Goal: Communication & Community: Participate in discussion

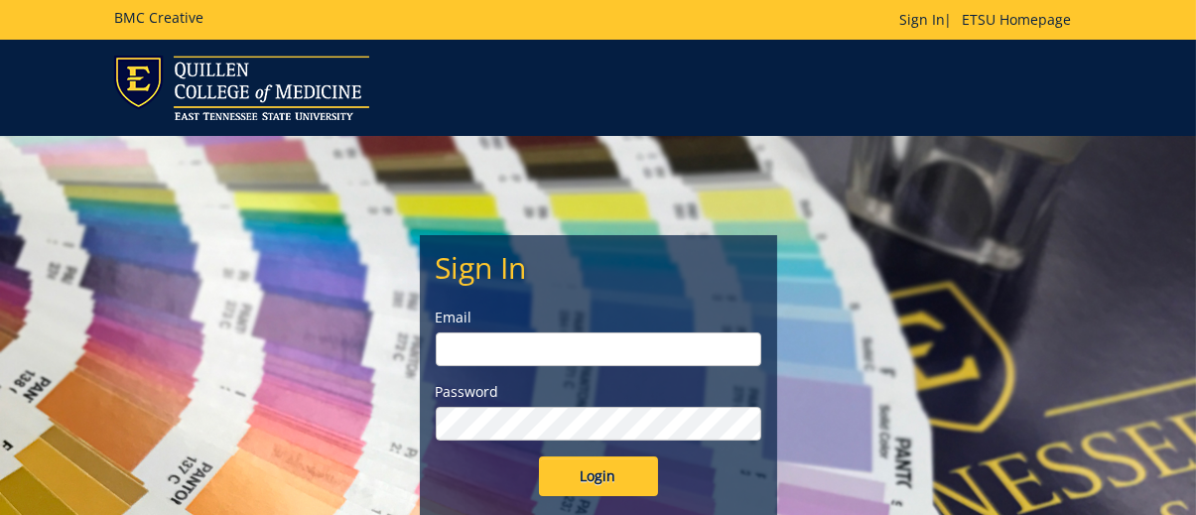
type input "[EMAIL_ADDRESS][DOMAIN_NAME]"
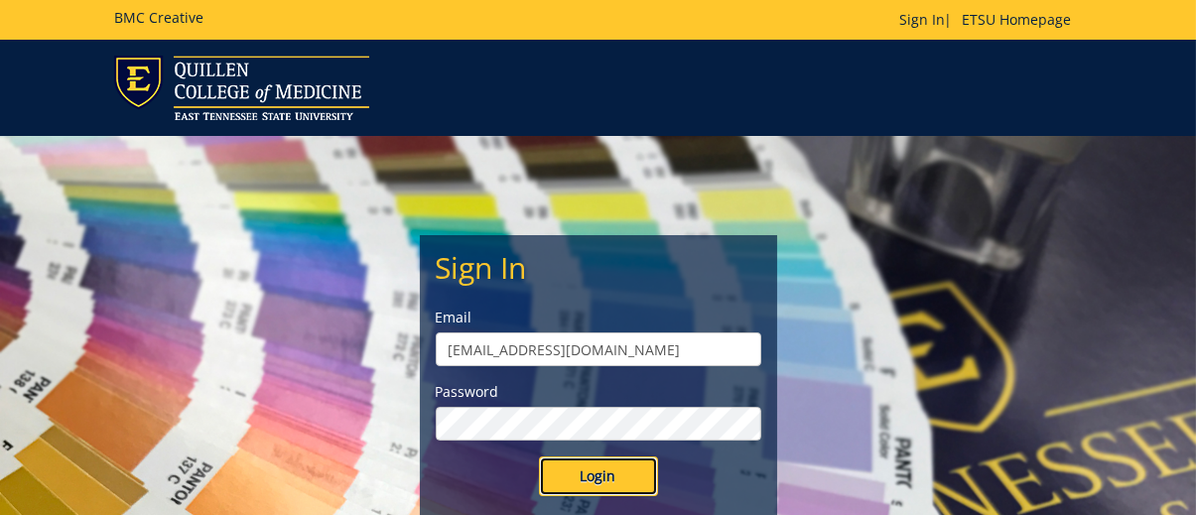
click at [610, 478] on input "Login" at bounding box center [598, 477] width 119 height 40
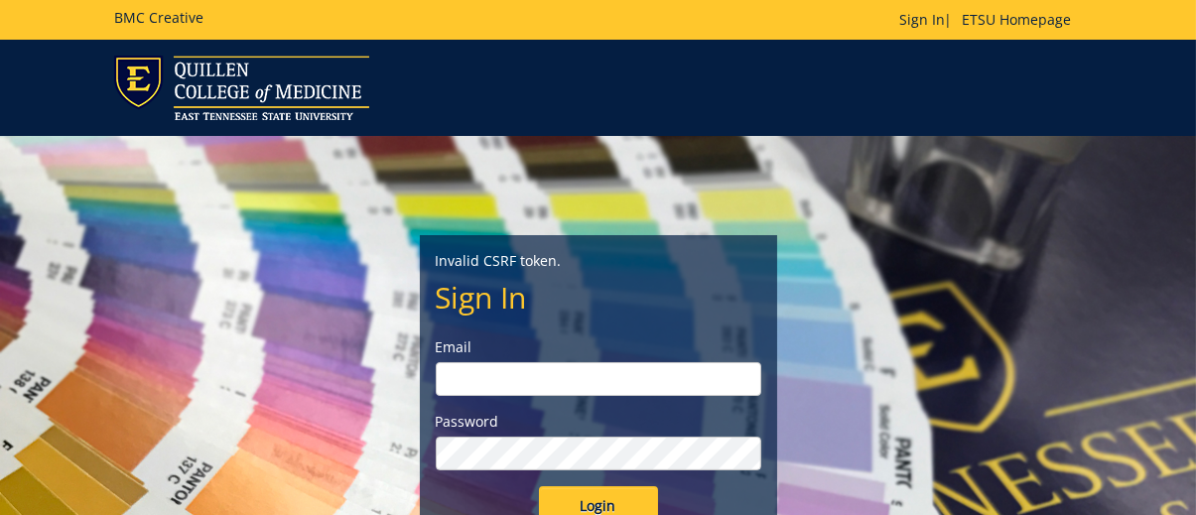
type input "[EMAIL_ADDRESS][DOMAIN_NAME]"
click at [613, 495] on input "Login" at bounding box center [598, 506] width 119 height 40
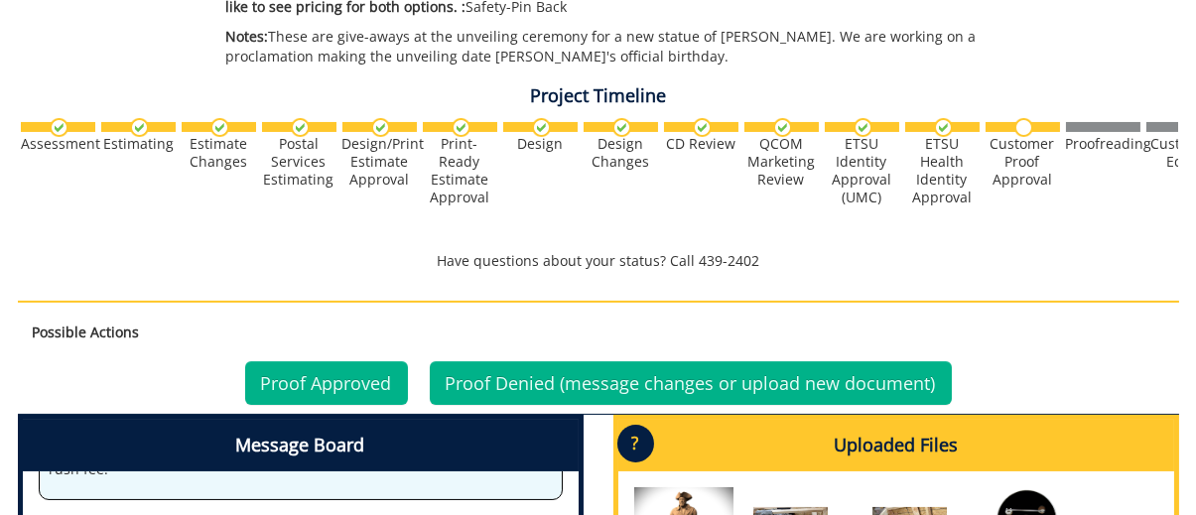
scroll to position [893, 0]
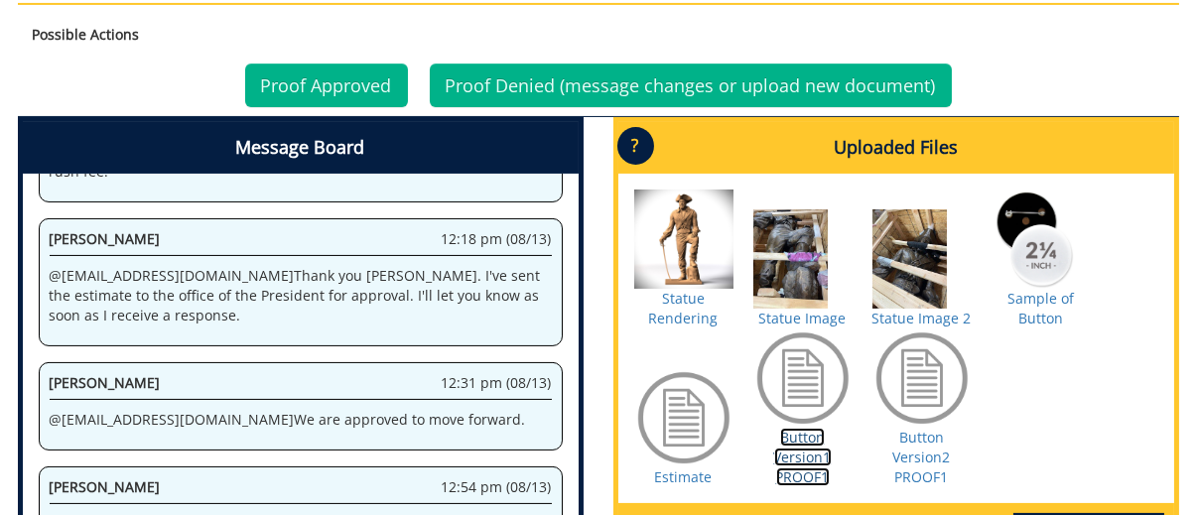
click at [798, 475] on link "Button Version1 PROOF1" at bounding box center [803, 457] width 58 height 59
click at [928, 471] on link "Button Version2 PROOF1" at bounding box center [922, 457] width 58 height 59
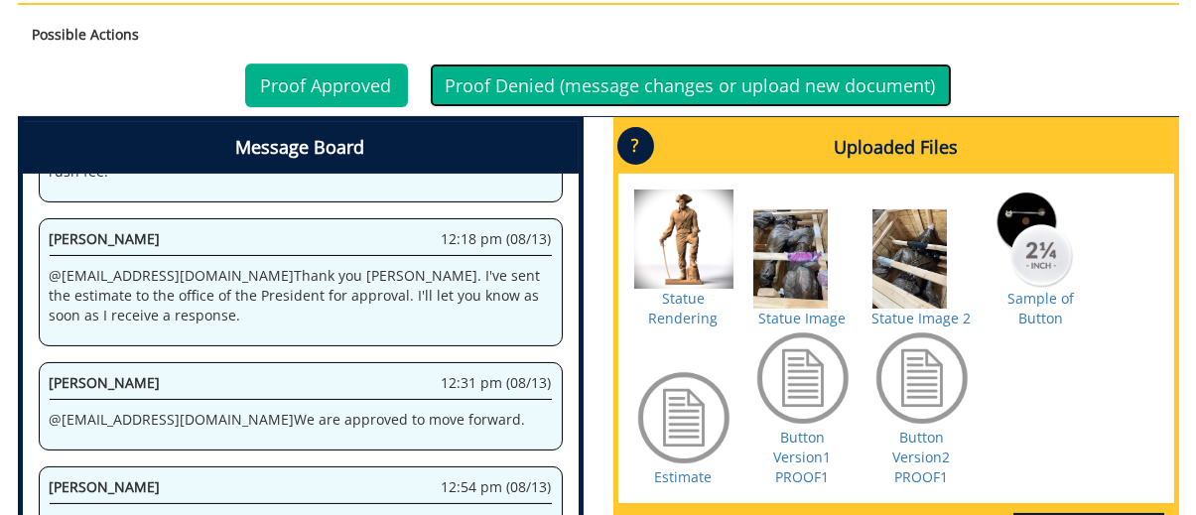
click at [692, 84] on link "Proof Denied (message changes or upload new document)" at bounding box center [691, 86] width 522 height 44
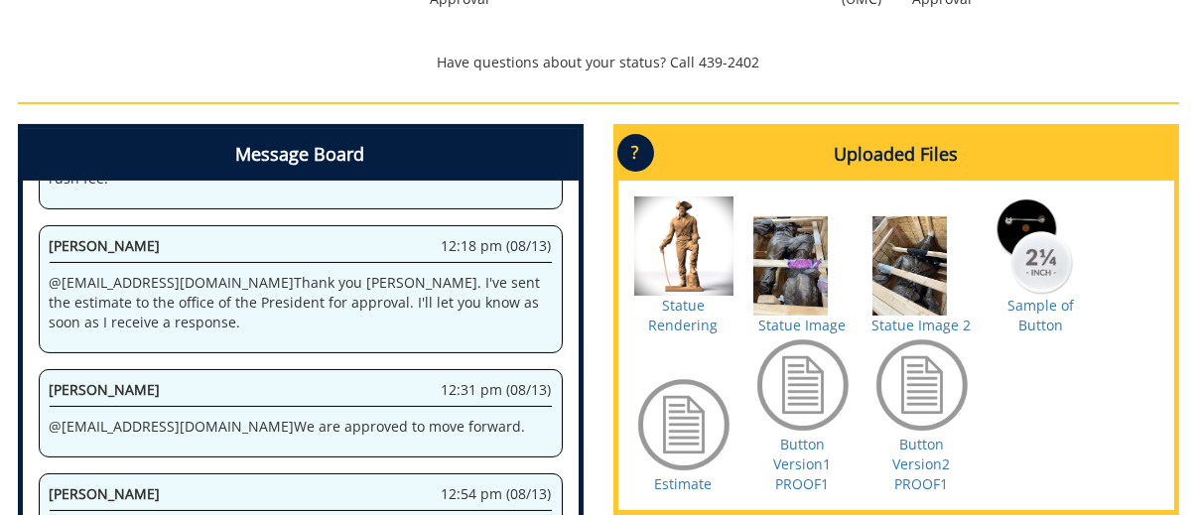
scroll to position [893, 0]
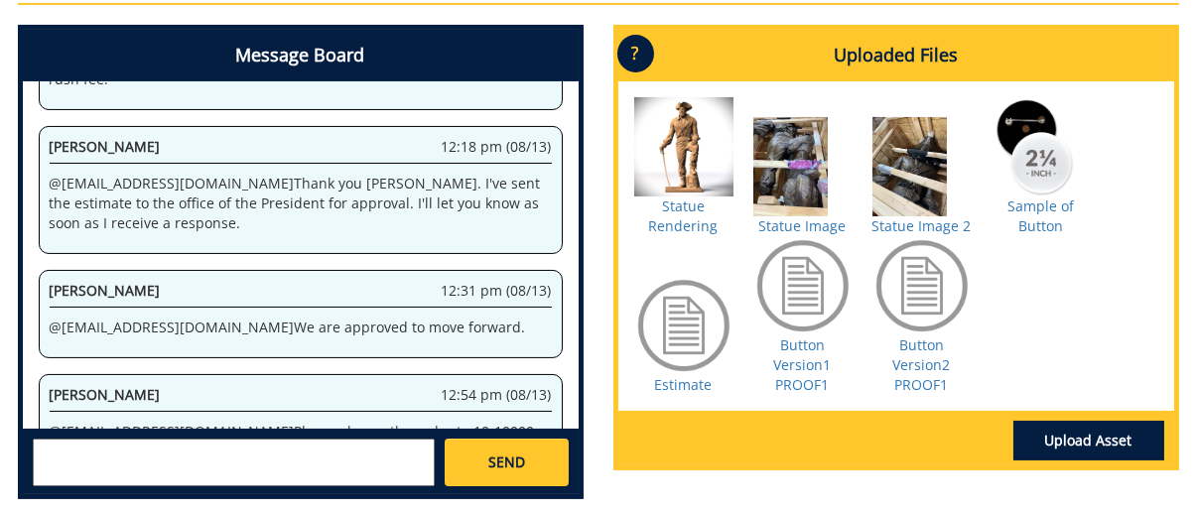
click at [323, 462] on textarea at bounding box center [234, 463] width 402 height 48
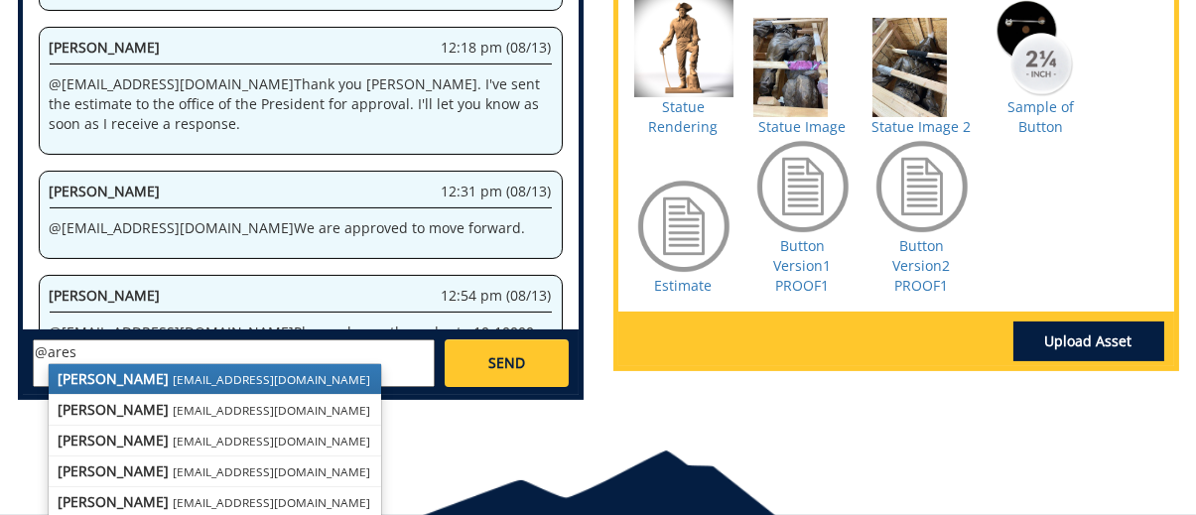
scroll to position [1082, 0]
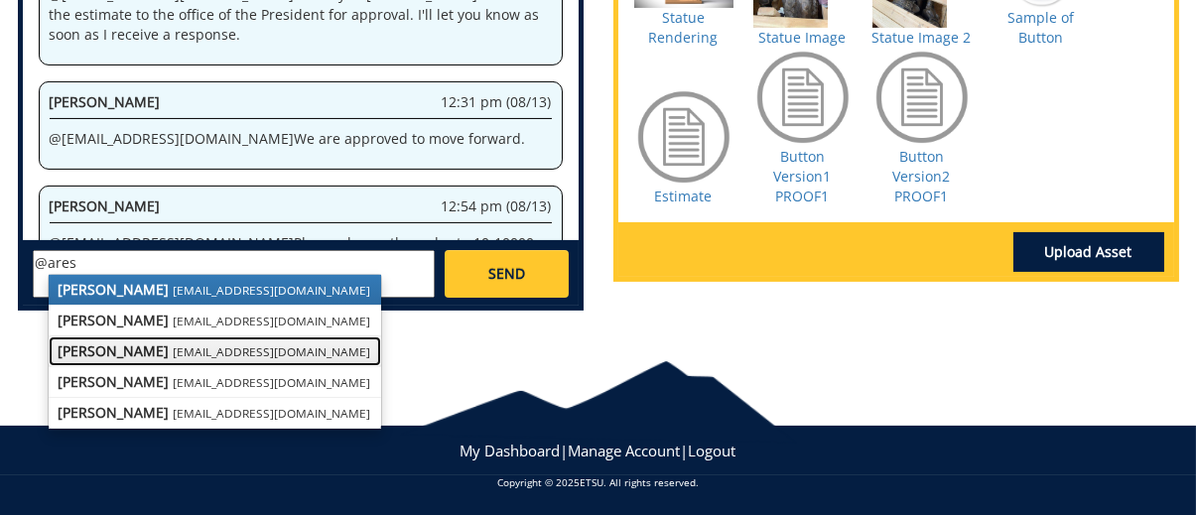
click at [203, 352] on small "[EMAIL_ADDRESS][DOMAIN_NAME]" at bounding box center [273, 351] width 198 height 16
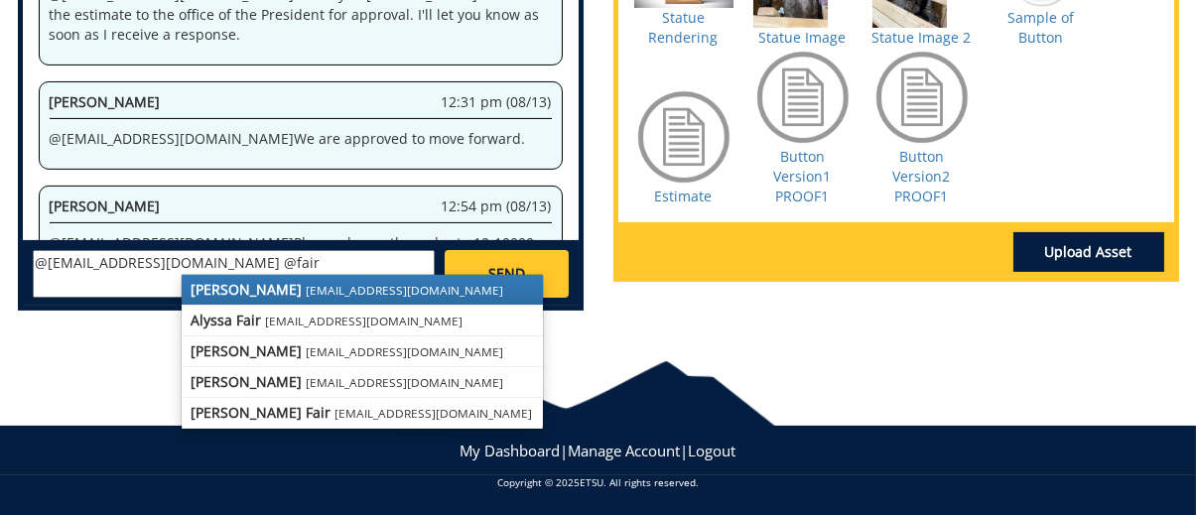
click at [307, 289] on small "[EMAIL_ADDRESS][DOMAIN_NAME]" at bounding box center [406, 290] width 198 height 16
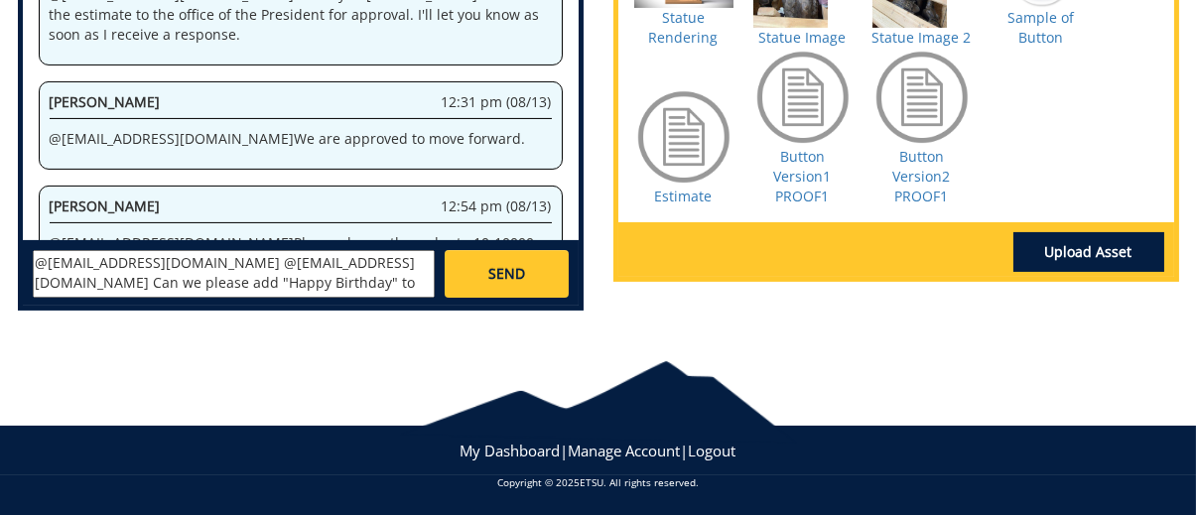
type textarea "@[EMAIL_ADDRESS][DOMAIN_NAME] @[EMAIL_ADDRESS][DOMAIN_NAME] Can we please add "…"
click at [517, 268] on span "SEND" at bounding box center [506, 274] width 37 height 20
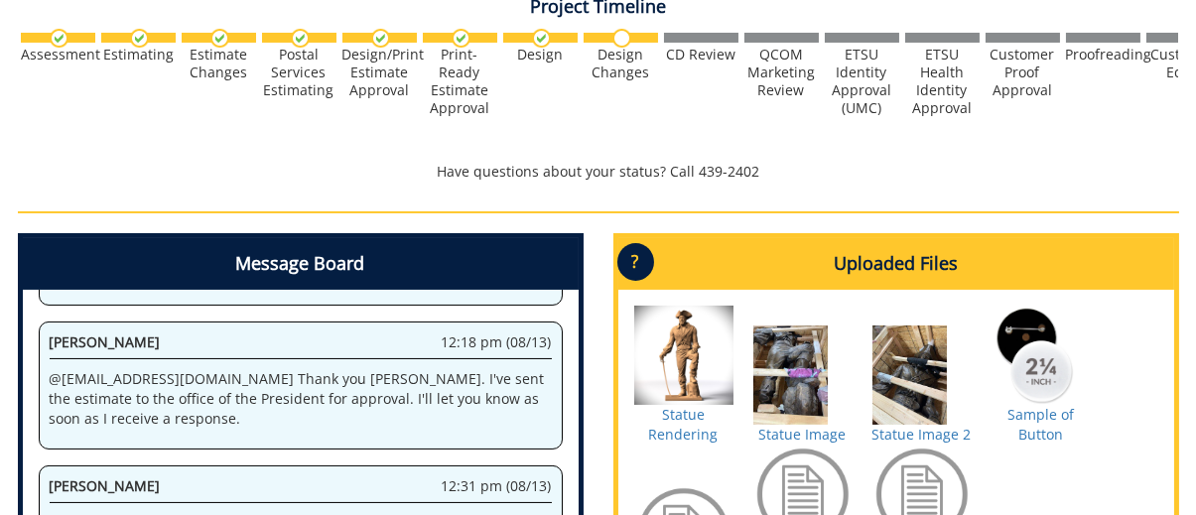
scroll to position [984, 0]
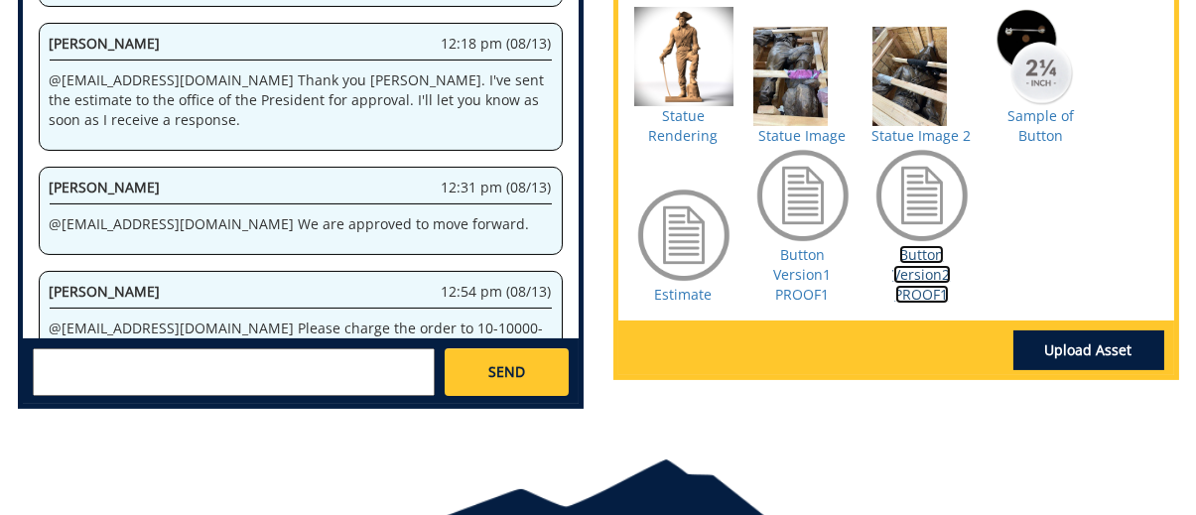
click at [919, 285] on link "Button Version2 PROOF1" at bounding box center [922, 274] width 58 height 59
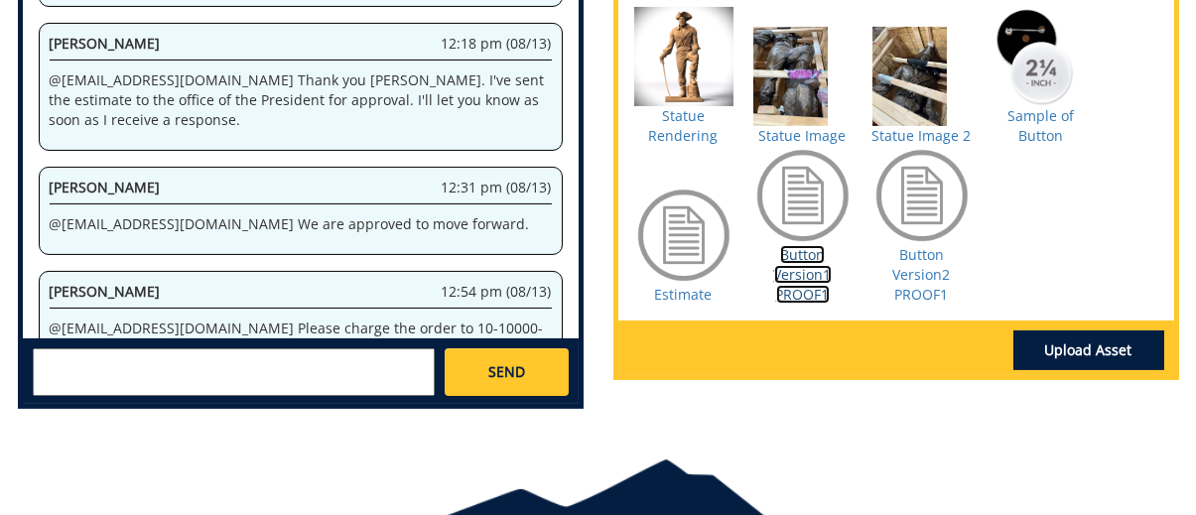
click at [800, 291] on link "Button Version1 PROOF1" at bounding box center [803, 274] width 58 height 59
click at [271, 352] on textarea at bounding box center [234, 372] width 402 height 48
drag, startPoint x: 321, startPoint y: 273, endPoint x: 34, endPoint y: 270, distance: 286.9
click at [34, 270] on div "System 11:04 am (08/08) Welcome to the Project Messenger. All messages will app…" at bounding box center [301, 164] width 556 height 347
copy p "@aresam@etsu.edu @fair@mail.etsu.edu"
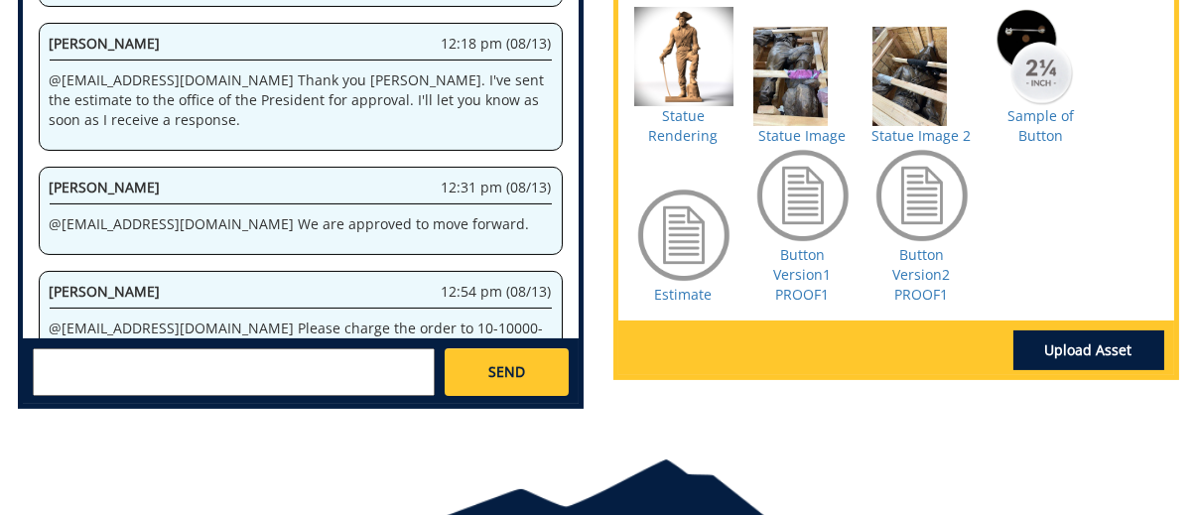
click at [175, 364] on textarea at bounding box center [234, 372] width 402 height 48
paste textarea "@aresam@etsu.edu @fair@mail.etsu.edu"
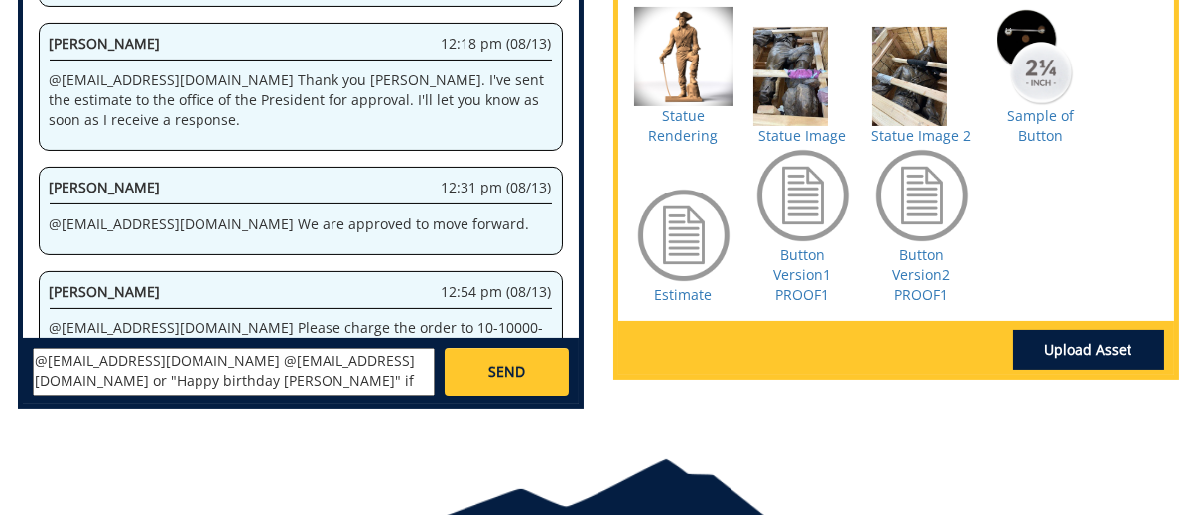
type textarea "@[EMAIL_ADDRESS][DOMAIN_NAME] @[EMAIL_ADDRESS][DOMAIN_NAME] or "Happy birthday …"
click at [530, 366] on link "SEND" at bounding box center [506, 372] width 123 height 48
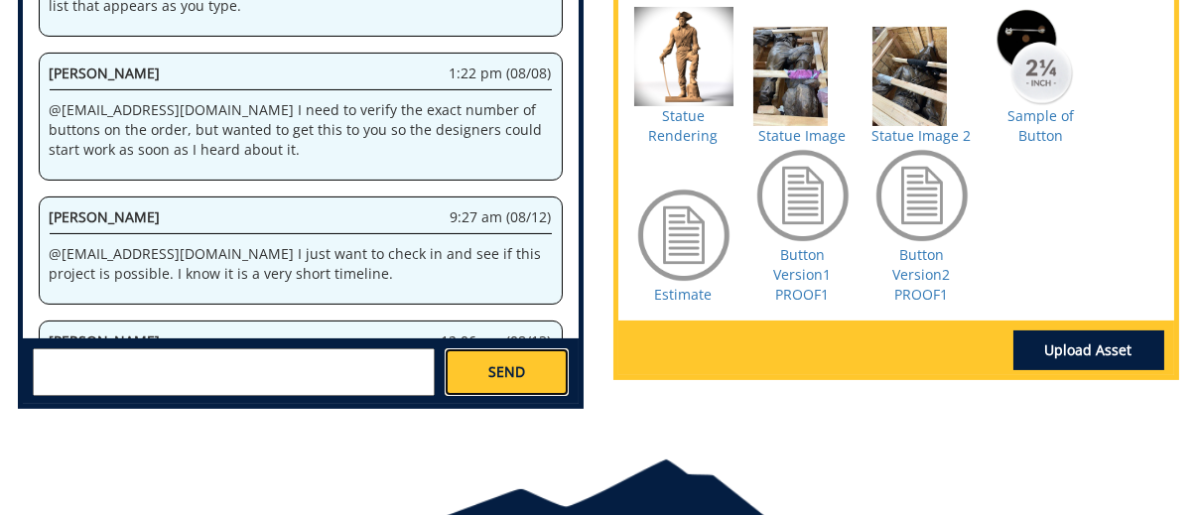
scroll to position [12043, 0]
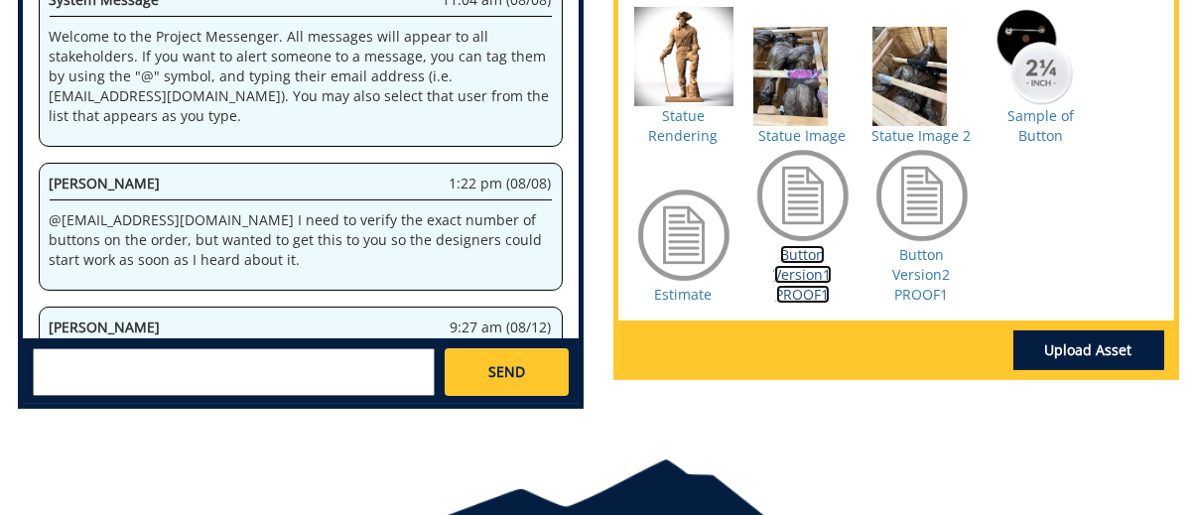
click at [811, 289] on link "Button Version1 PROOF1" at bounding box center [803, 274] width 58 height 59
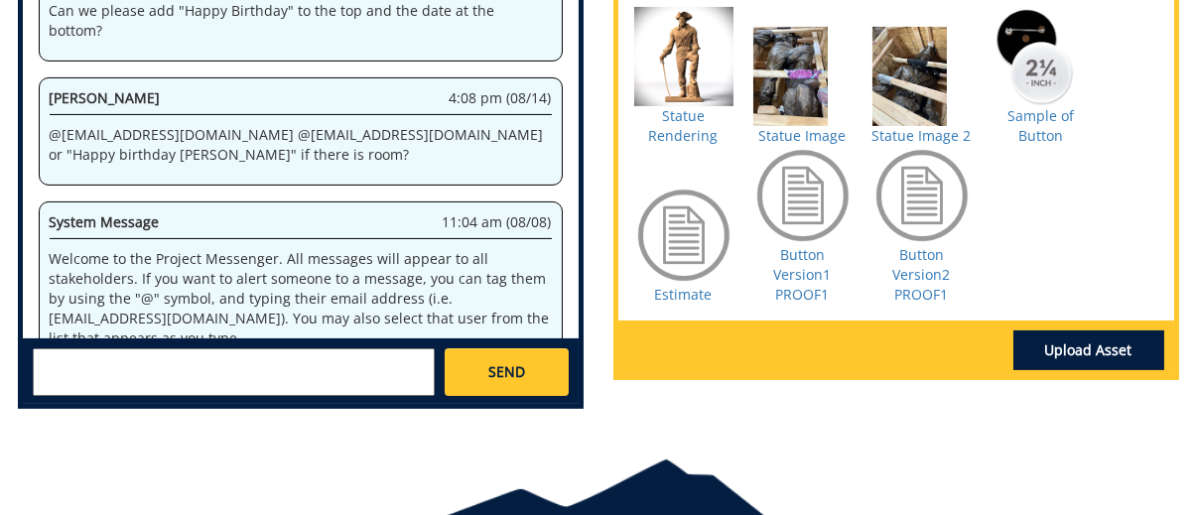
scroll to position [17434, 0]
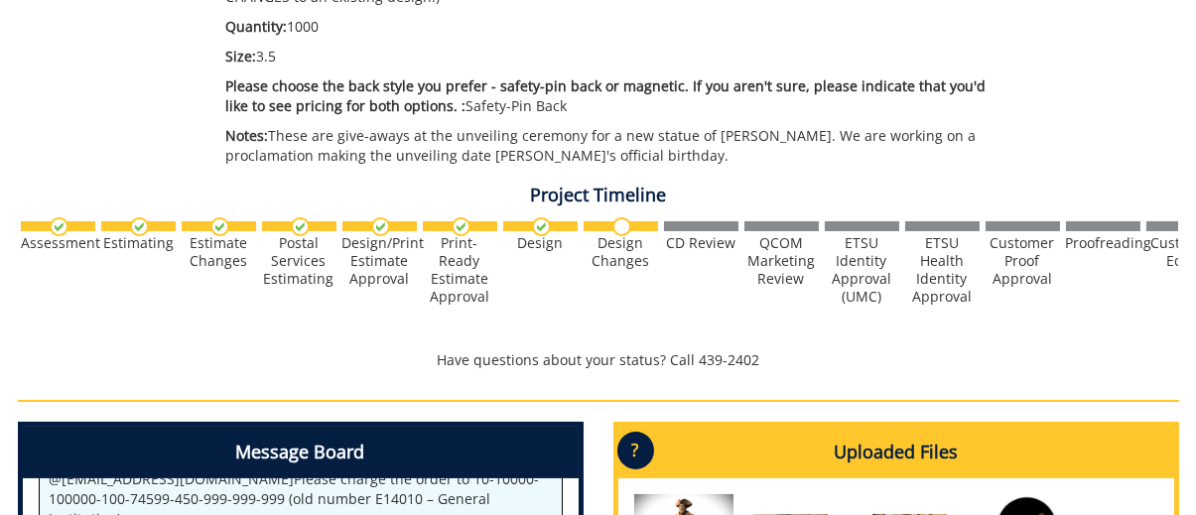
scroll to position [893, 0]
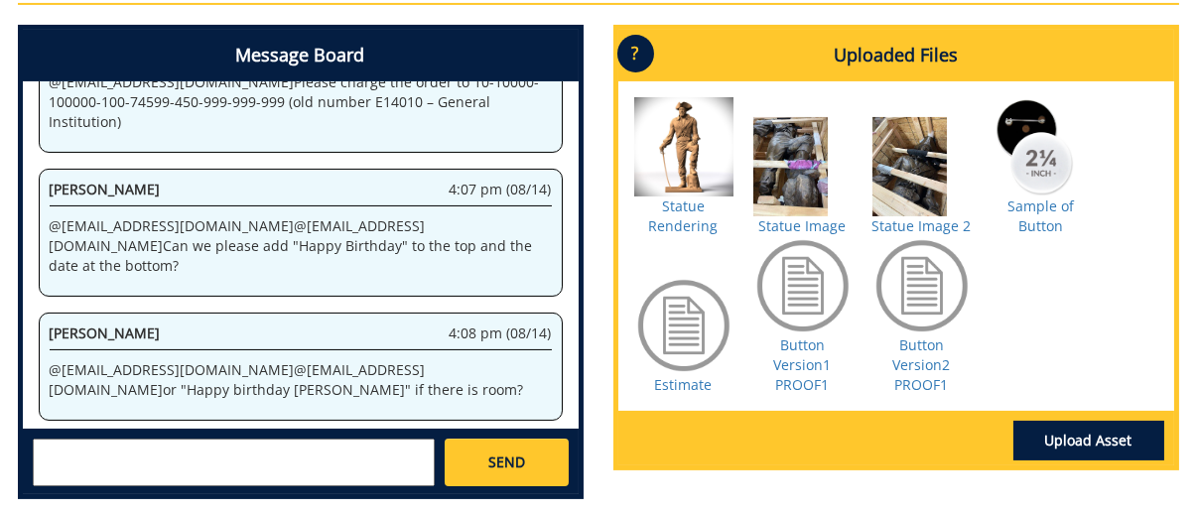
click at [255, 467] on textarea at bounding box center [234, 463] width 402 height 48
type textarea "[DATE]"
click at [507, 460] on span "SEND" at bounding box center [506, 463] width 37 height 20
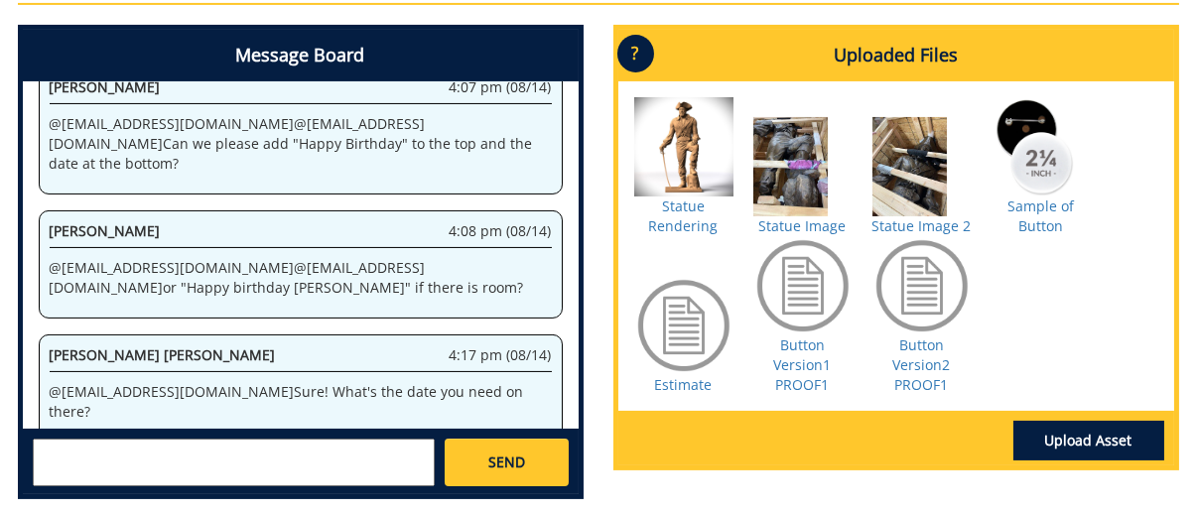
click at [91, 463] on textarea at bounding box center [234, 463] width 402 height 48
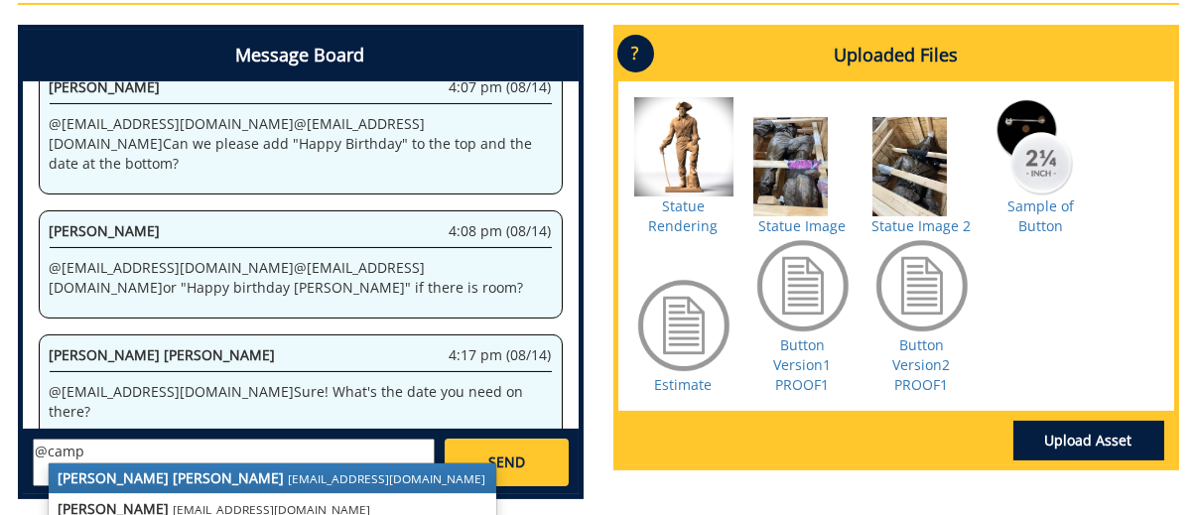
click at [289, 470] on small "[EMAIL_ADDRESS][DOMAIN_NAME]" at bounding box center [388, 478] width 198 height 16
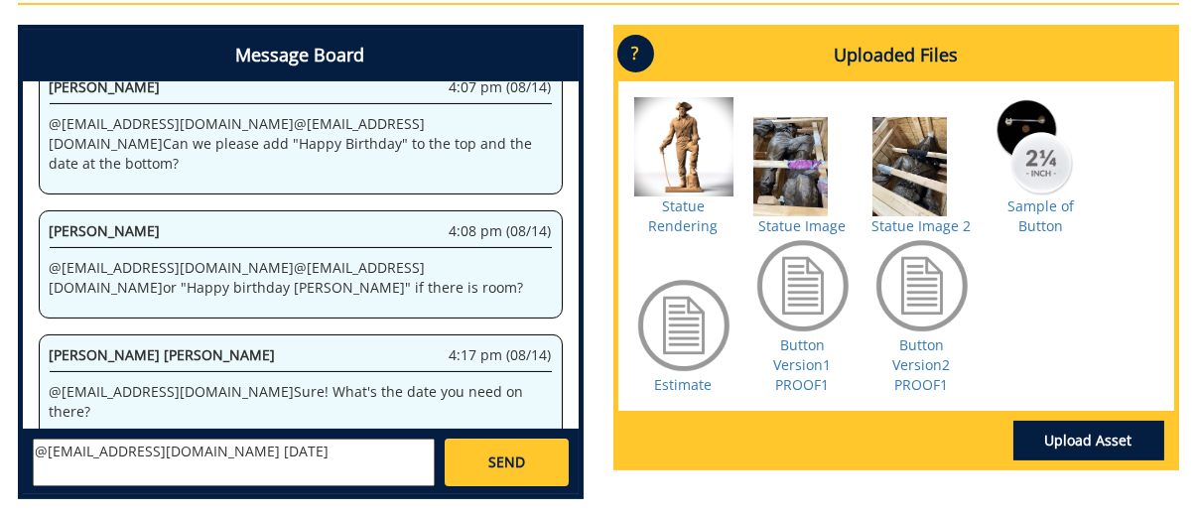
type textarea "@[EMAIL_ADDRESS][DOMAIN_NAME] [DATE]"
click at [534, 460] on link "SEND" at bounding box center [506, 463] width 123 height 48
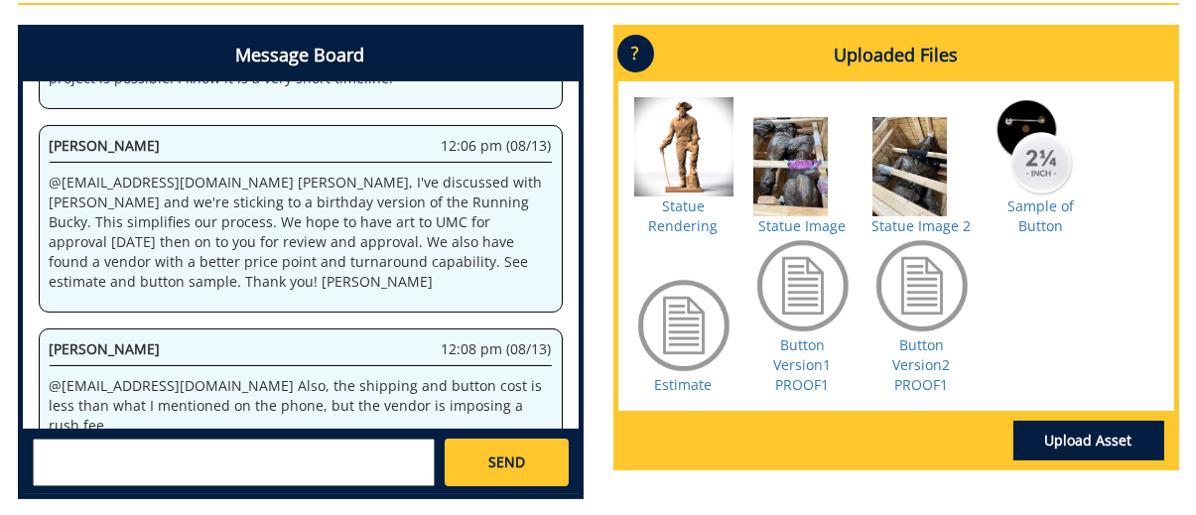
scroll to position [10959, 0]
